Goal: Use online tool/utility: Use online tool/utility

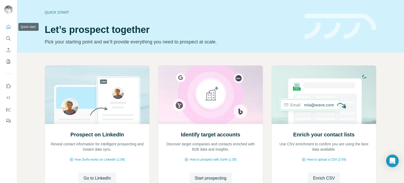
click at [9, 26] on icon "Quick start" at bounding box center [8, 26] width 5 height 5
click at [9, 39] on icon "Search" at bounding box center [8, 38] width 5 height 5
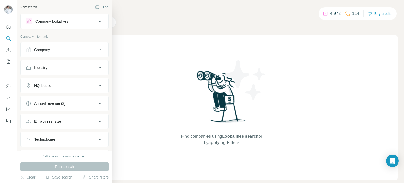
click at [41, 50] on div "Company" at bounding box center [42, 49] width 16 height 5
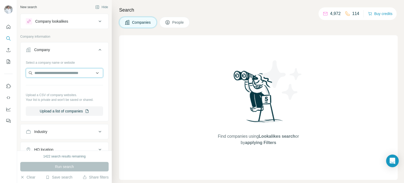
click at [46, 72] on input "text" at bounding box center [64, 72] width 77 height 9
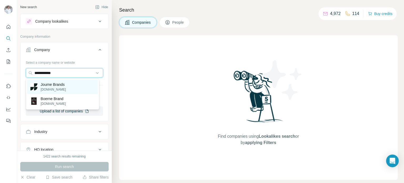
type input "**********"
click at [55, 88] on p "[DOMAIN_NAME]" at bounding box center [53, 89] width 25 height 5
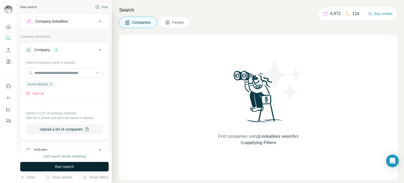
click at [64, 166] on span "Run search" at bounding box center [64, 166] width 19 height 5
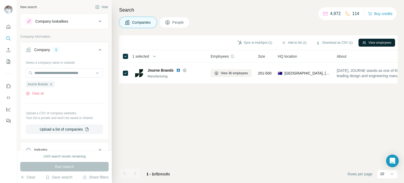
click at [370, 42] on button "View employees" at bounding box center [377, 43] width 37 height 8
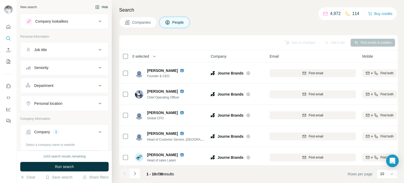
click at [99, 7] on button "Hide" at bounding box center [102, 7] width 20 height 8
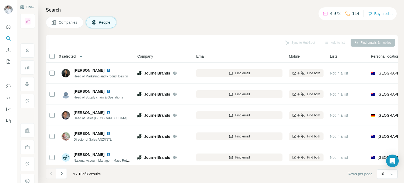
scroll to position [111, 0]
